Goal: Information Seeking & Learning: Learn about a topic

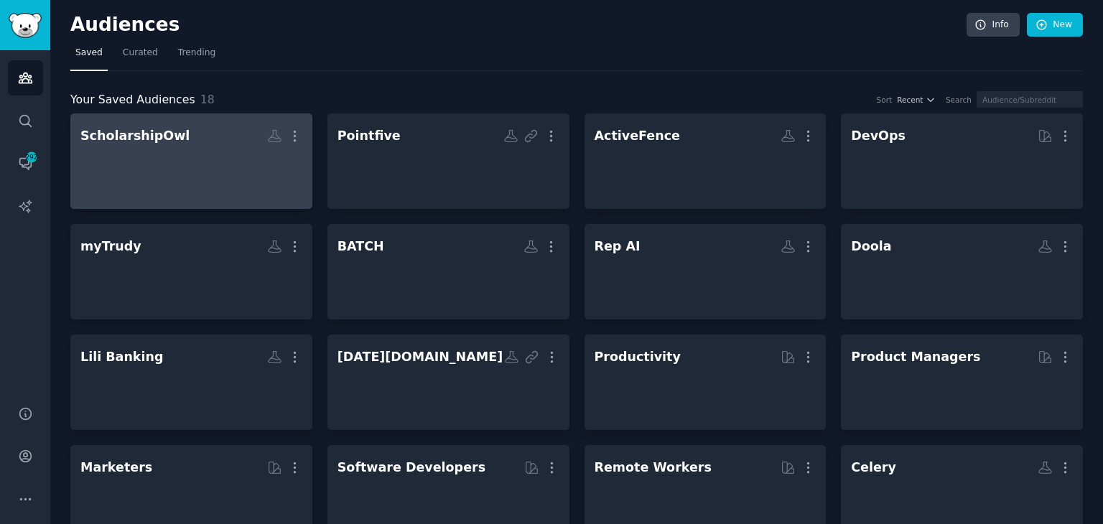
click at [167, 164] on div at bounding box center [191, 174] width 222 height 50
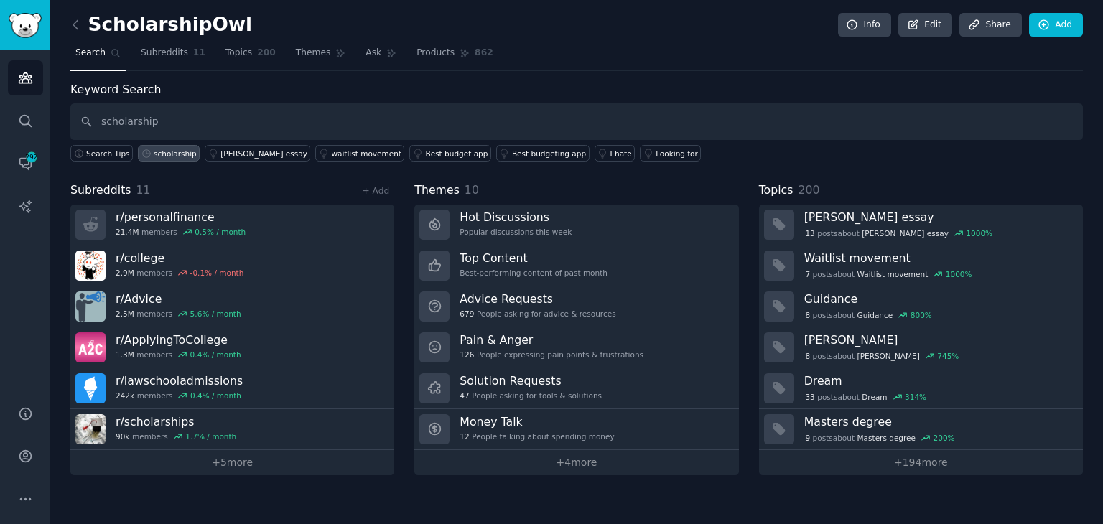
type input "scholarship"
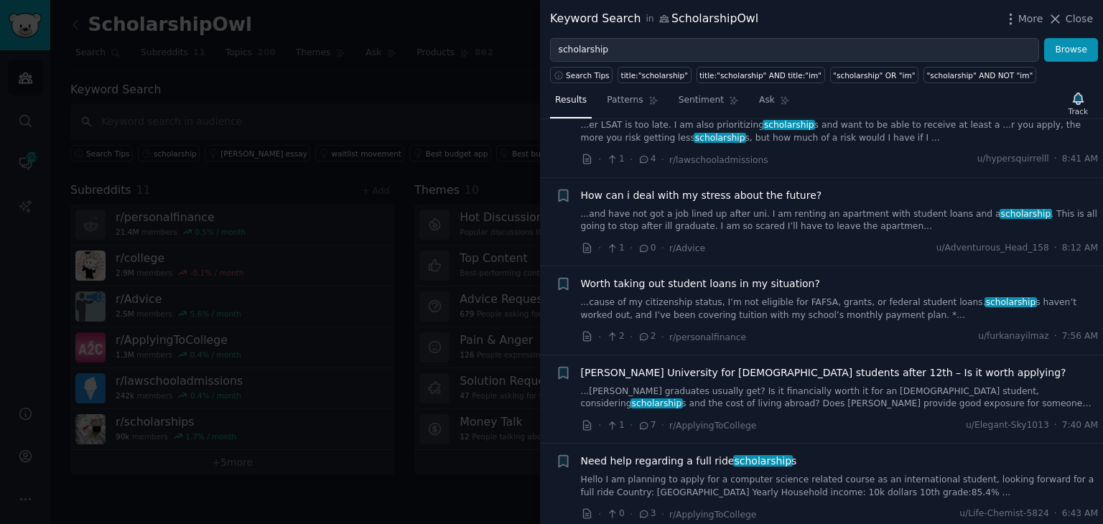
scroll to position [144, 0]
click at [733, 297] on link "...cause of my citizenship status, I’m not eligible for FAFSA, grants, or feder…" at bounding box center [840, 306] width 518 height 25
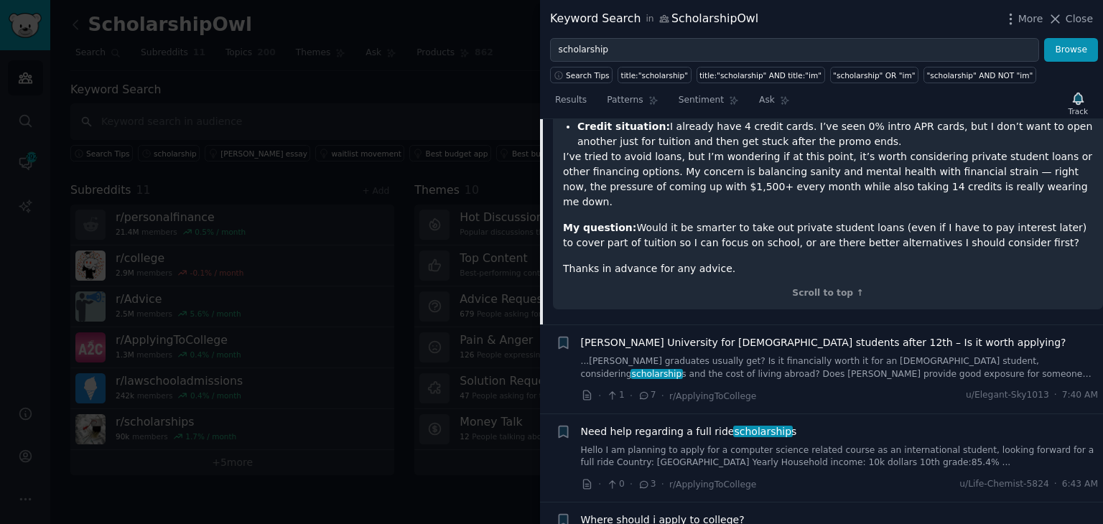
scroll to position [647, 0]
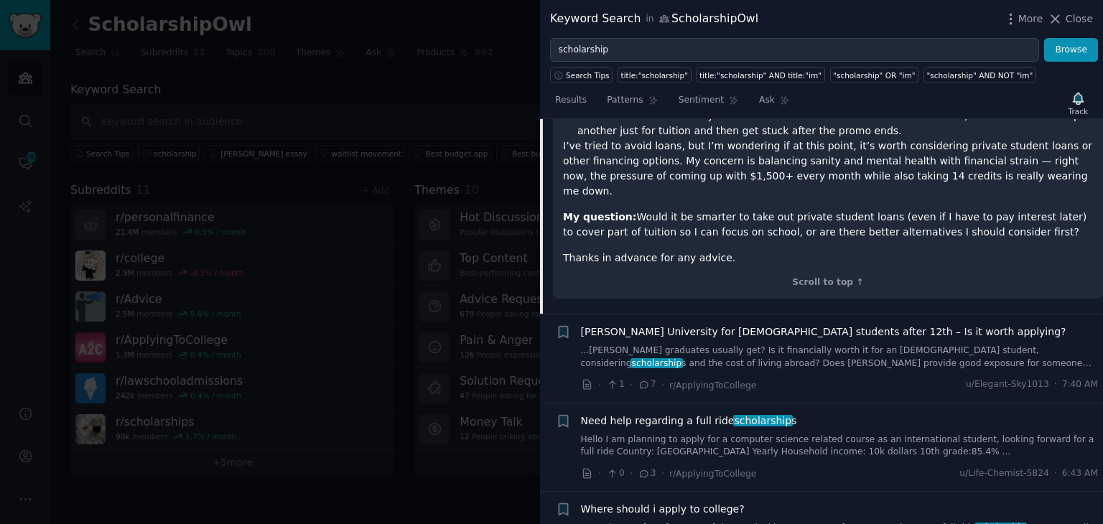
click at [718, 434] on link "Hello I am planning to apply for a computer science related course as an intern…" at bounding box center [840, 446] width 518 height 25
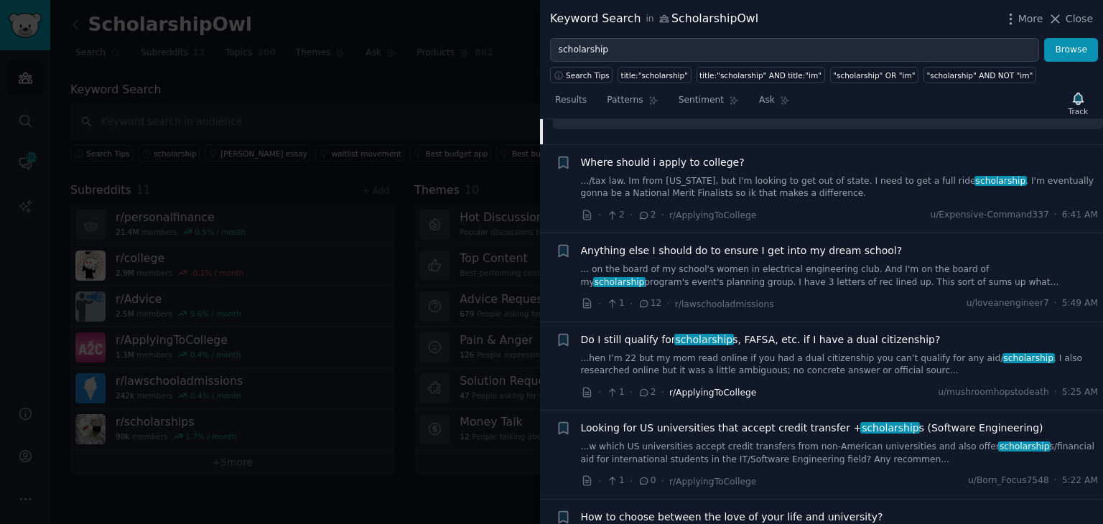
scroll to position [968, 0]
click at [827, 357] on link "...hen I’m 22 but my mom read online if you had a dual citizenship you can’t qu…" at bounding box center [840, 363] width 518 height 25
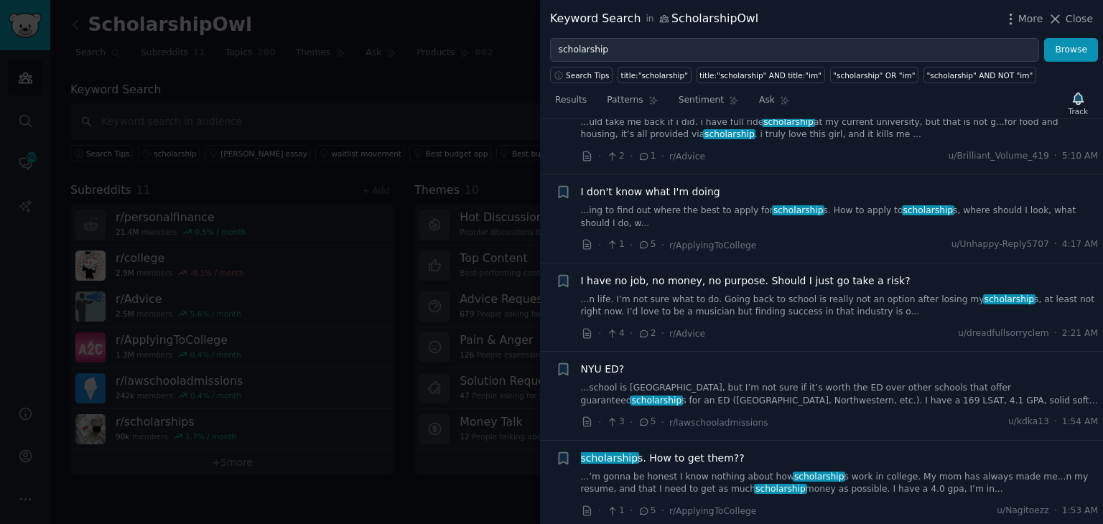
scroll to position [1161, 0]
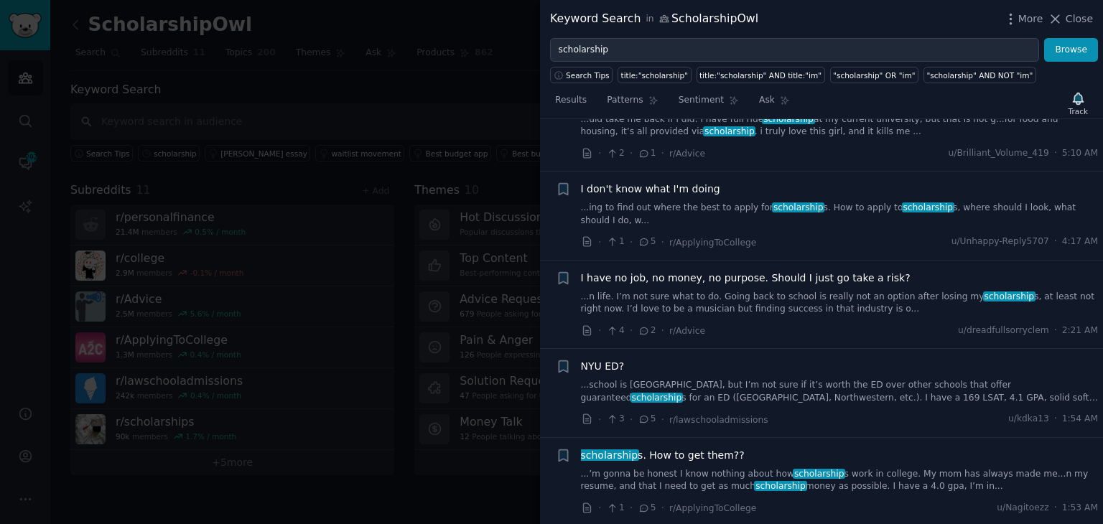
click at [858, 468] on link "...’m gonna be honest I know nothing about how scholarship s work in college. M…" at bounding box center [840, 480] width 518 height 25
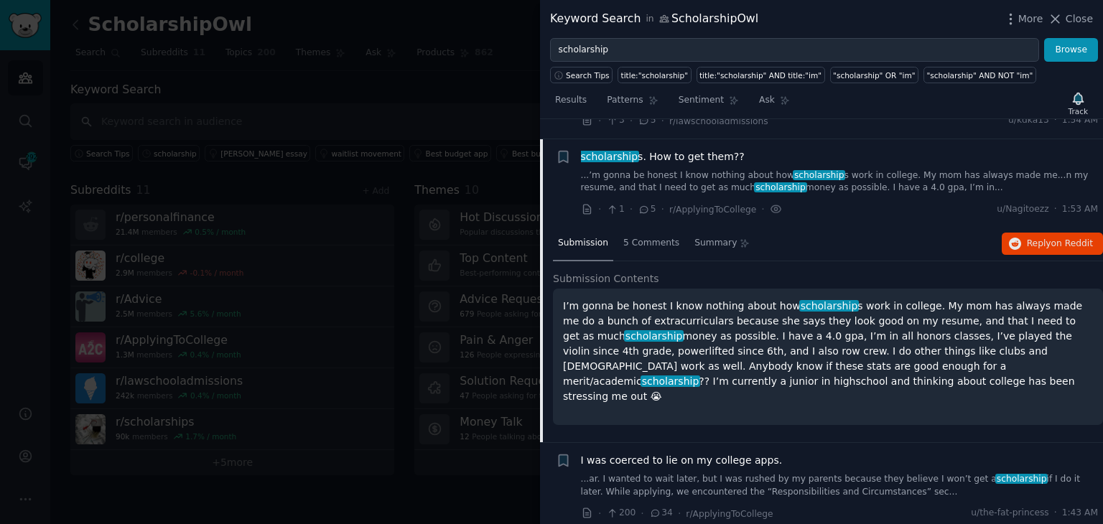
scroll to position [1250, 0]
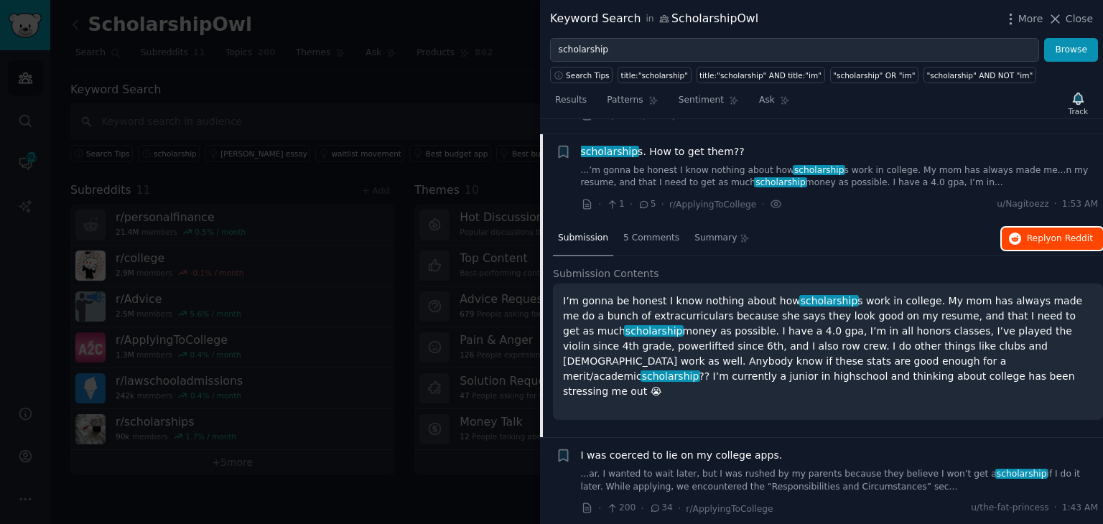
click at [1027, 233] on span "Reply on Reddit" at bounding box center [1060, 239] width 66 height 13
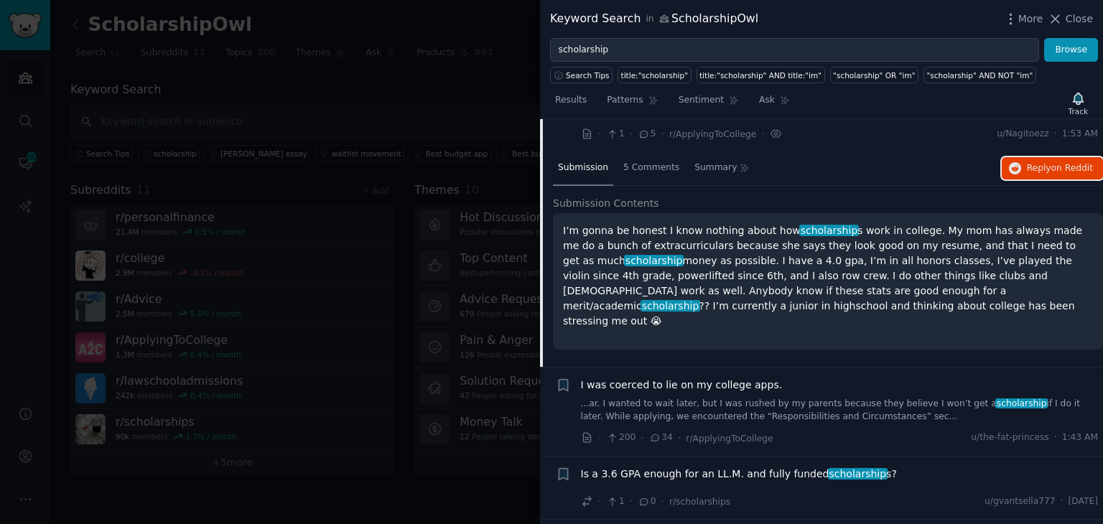
scroll to position [1322, 0]
click at [827, 396] on link "...ar. I wanted to wait later, but I was rushed by my parents because they beli…" at bounding box center [840, 408] width 518 height 25
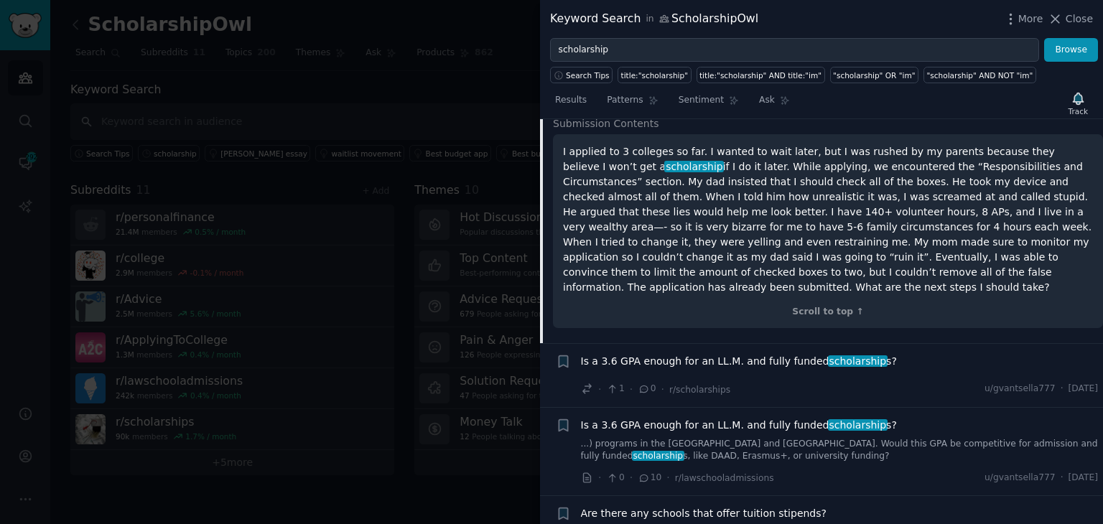
scroll to position [1554, 0]
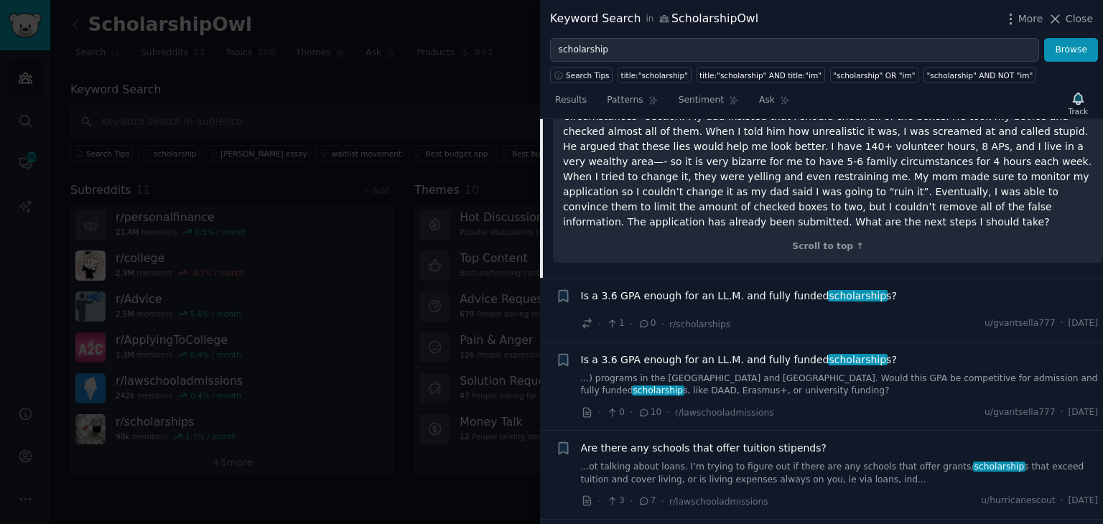
click at [896, 289] on div "Is a 3.6 GPA enough for an LL.M. and fully funded scholarship s?" at bounding box center [840, 299] width 518 height 20
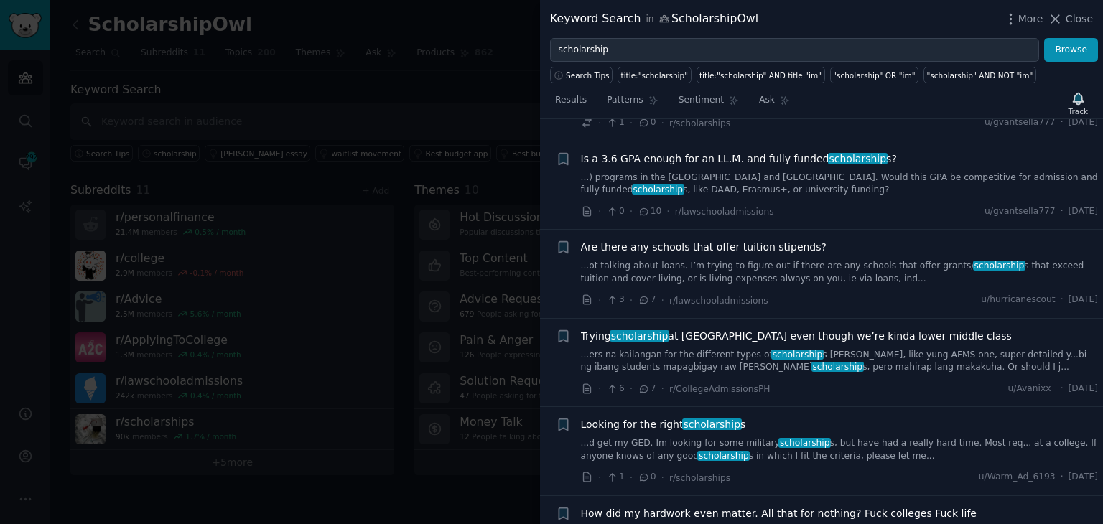
scroll to position [1769, 0]
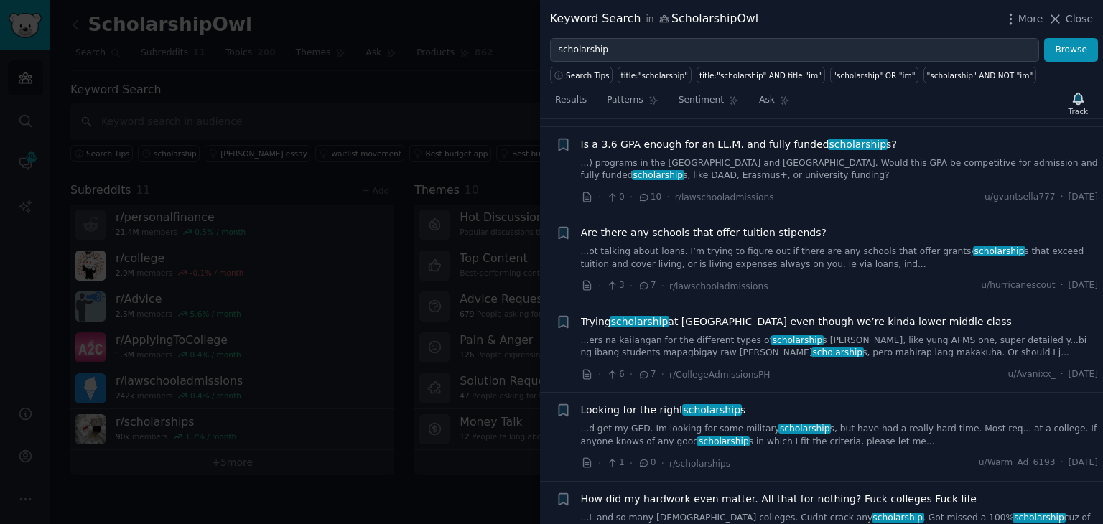
click at [820, 423] on link "...d get my GED. Im looking for some military scholarship s, but have had a rea…" at bounding box center [840, 435] width 518 height 25
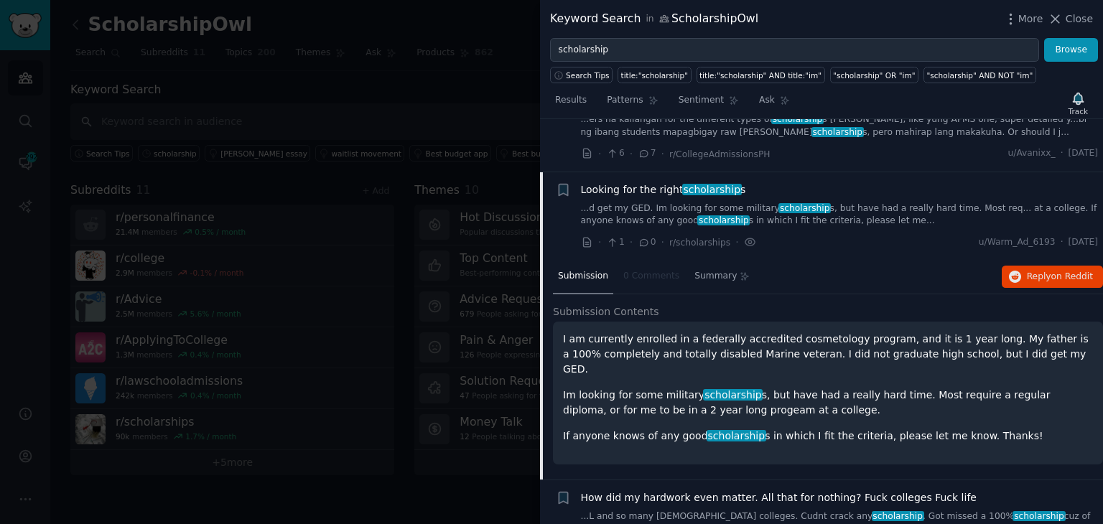
scroll to position [1755, 0]
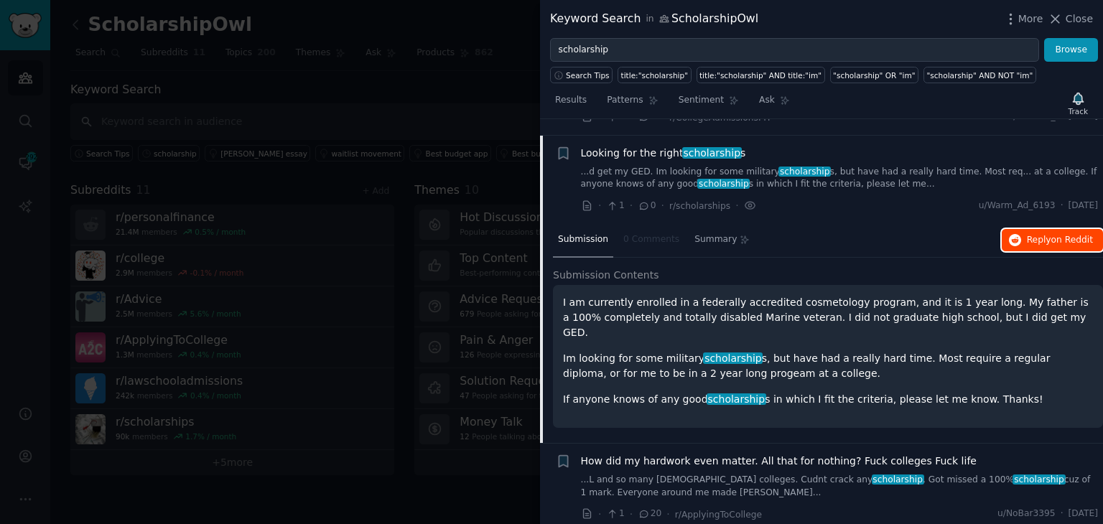
click at [1034, 234] on span "Reply on Reddit" at bounding box center [1060, 240] width 66 height 13
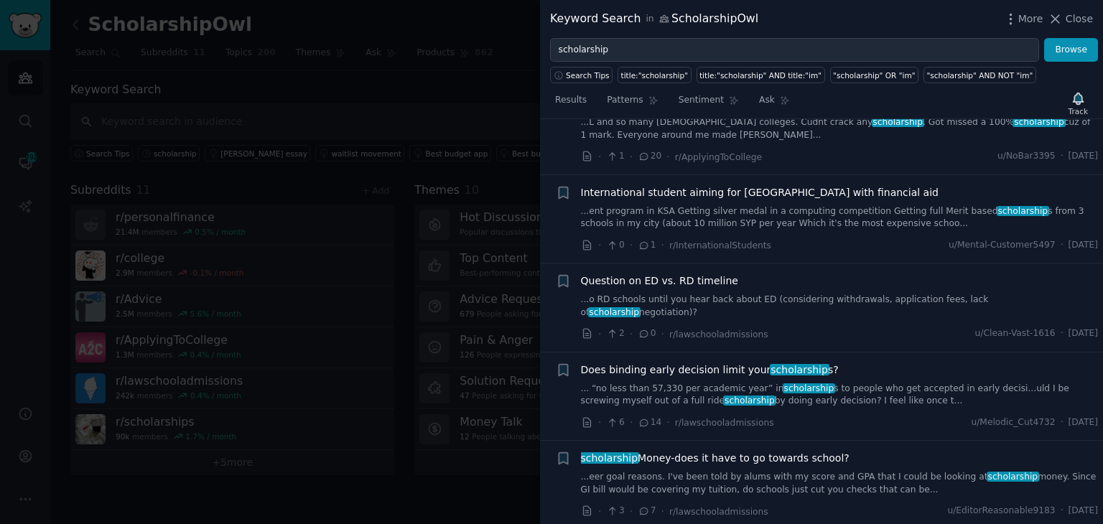
scroll to position [2115, 0]
click at [842, 470] on link "...eer goal reasons. I've been told by alums with my score and GPA that I could…" at bounding box center [840, 482] width 518 height 25
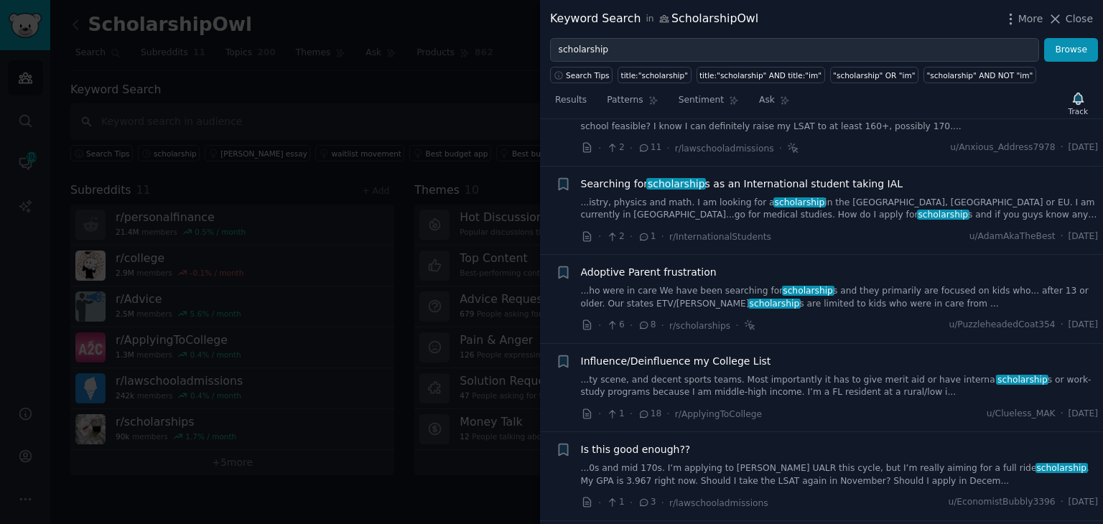
scroll to position [3264, 0]
